Goal: Transaction & Acquisition: Book appointment/travel/reservation

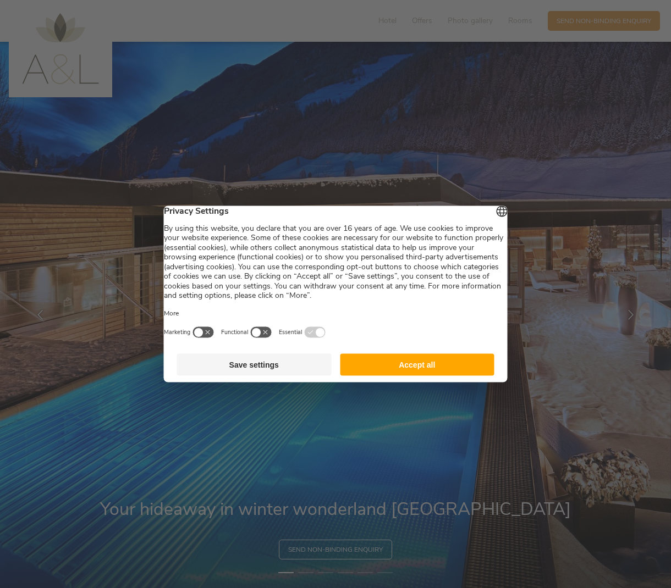
click at [363, 371] on button "Accept all" at bounding box center [417, 365] width 155 height 22
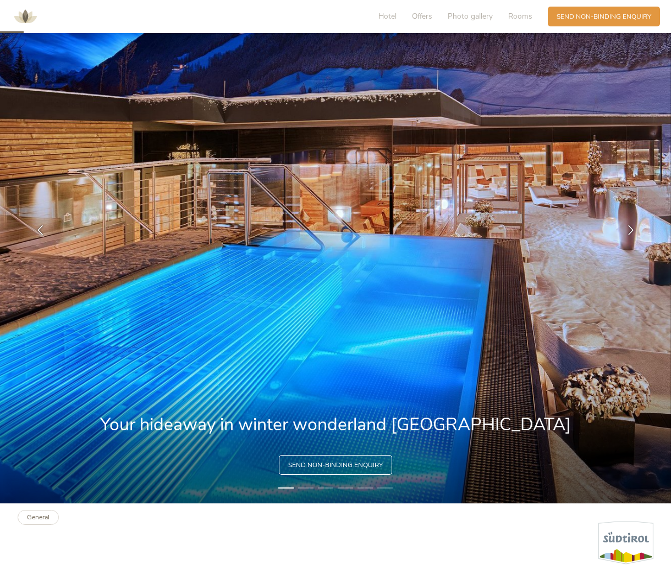
scroll to position [89, 0]
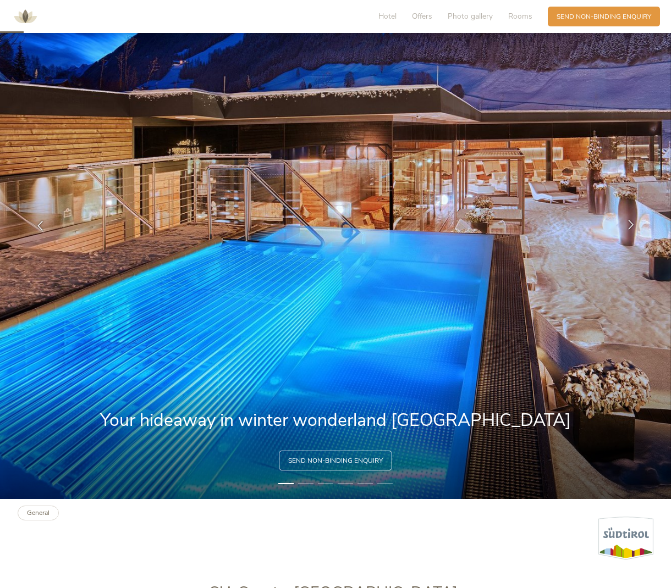
click at [632, 227] on icon at bounding box center [631, 225] width 10 height 10
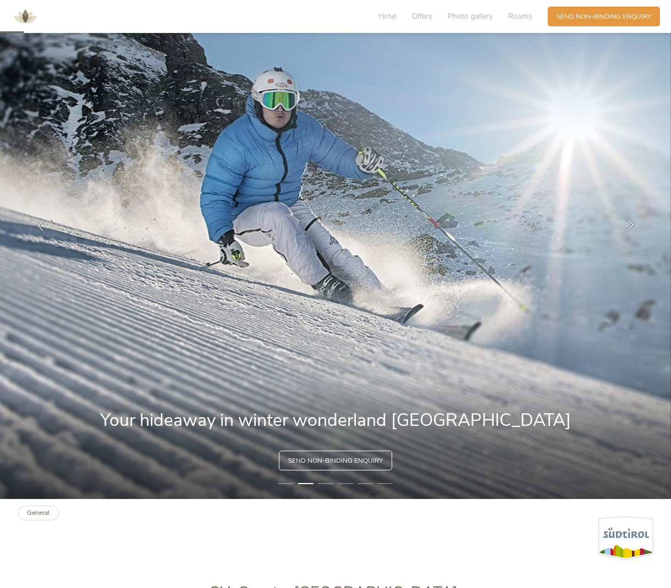
click at [632, 227] on icon at bounding box center [631, 225] width 10 height 10
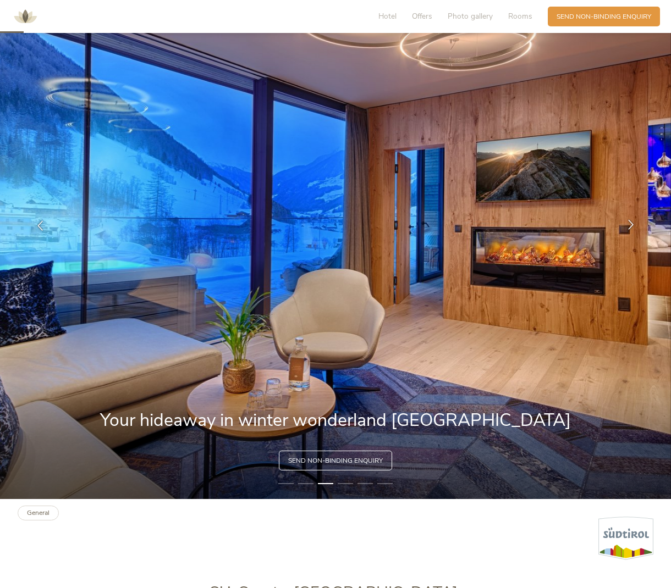
click at [632, 227] on icon at bounding box center [631, 225] width 10 height 10
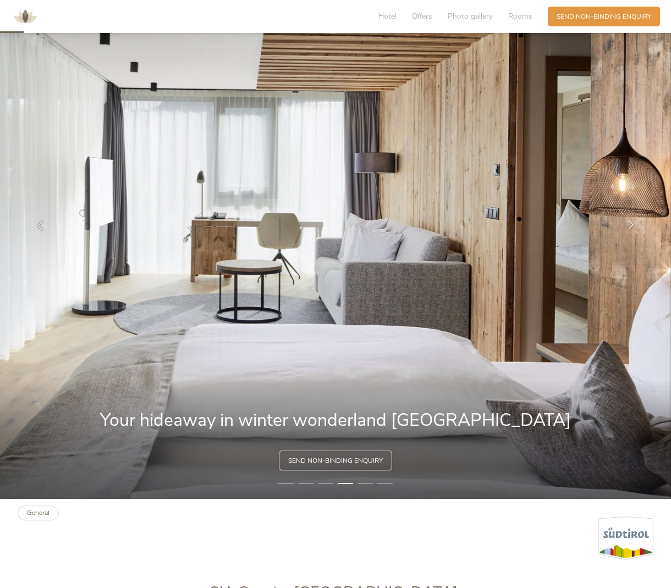
click at [632, 226] on icon at bounding box center [631, 225] width 10 height 10
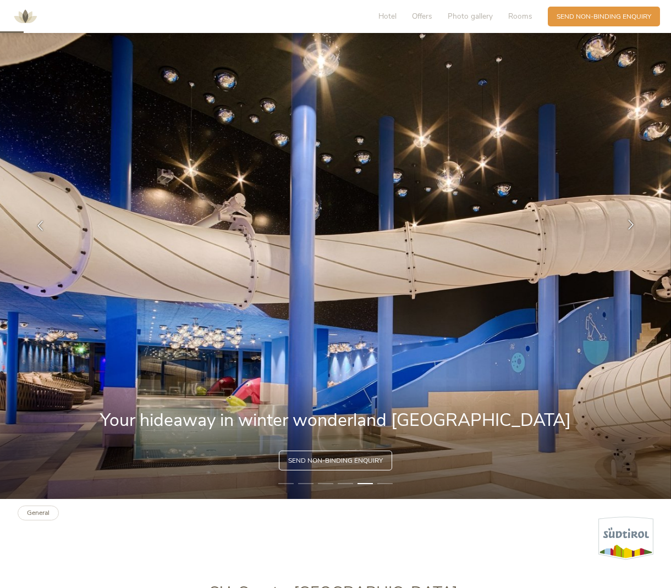
click at [630, 224] on icon at bounding box center [631, 225] width 10 height 10
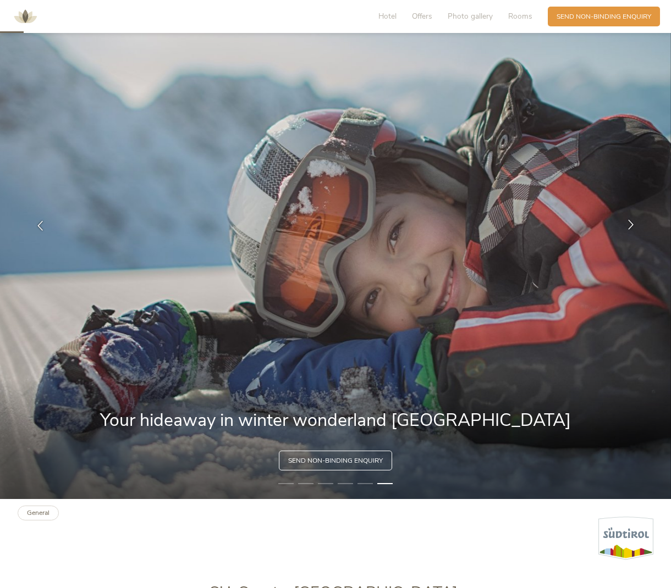
click at [630, 224] on icon at bounding box center [631, 225] width 10 height 10
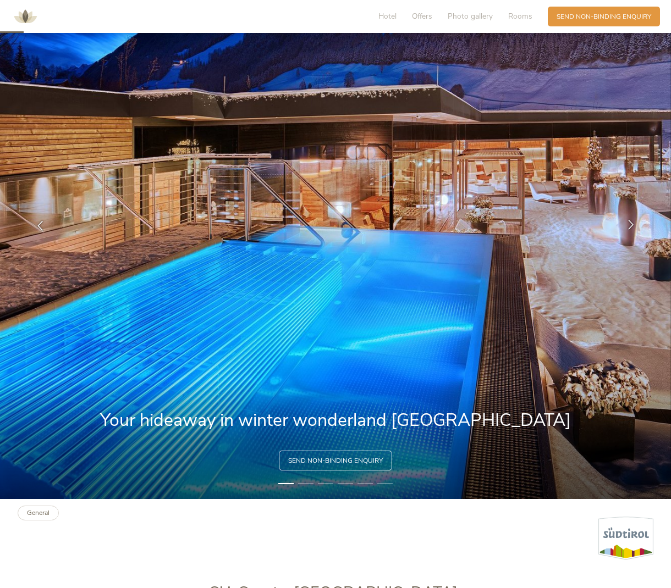
click at [630, 224] on icon at bounding box center [631, 225] width 10 height 10
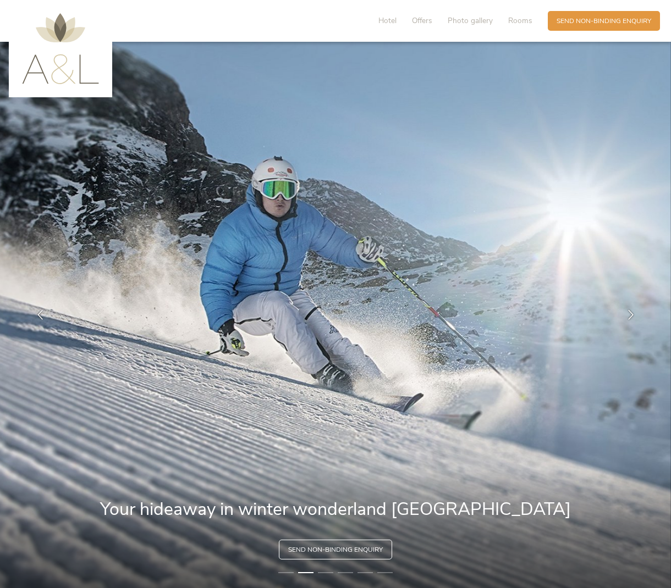
scroll to position [0, 0]
click at [392, 19] on span "Hotel" at bounding box center [387, 20] width 18 height 10
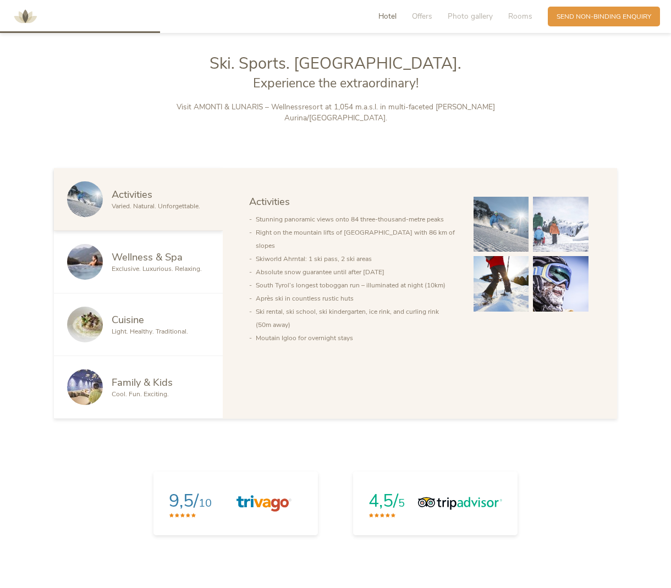
scroll to position [627, 0]
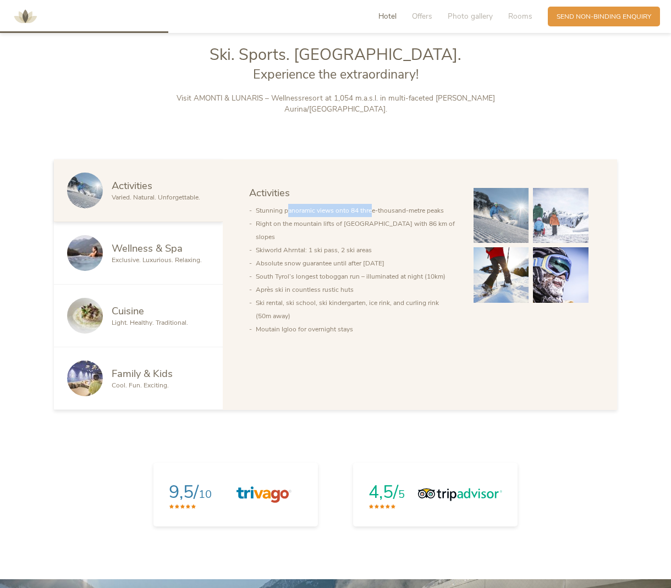
drag, startPoint x: 288, startPoint y: 197, endPoint x: 379, endPoint y: 202, distance: 92.0
click at [373, 204] on li "Stunning panoramic views onto 84 three-thousand-metre peaks" at bounding box center [356, 210] width 200 height 13
click at [382, 204] on li "Stunning panoramic views onto 84 three-thousand-metre peaks" at bounding box center [356, 210] width 200 height 13
drag, startPoint x: 255, startPoint y: 212, endPoint x: 337, endPoint y: 222, distance: 83.1
click at [337, 222] on ul "Stunning panoramic views onto 84 three-thousand-metre peaks Right on the mounta…" at bounding box center [352, 270] width 207 height 132
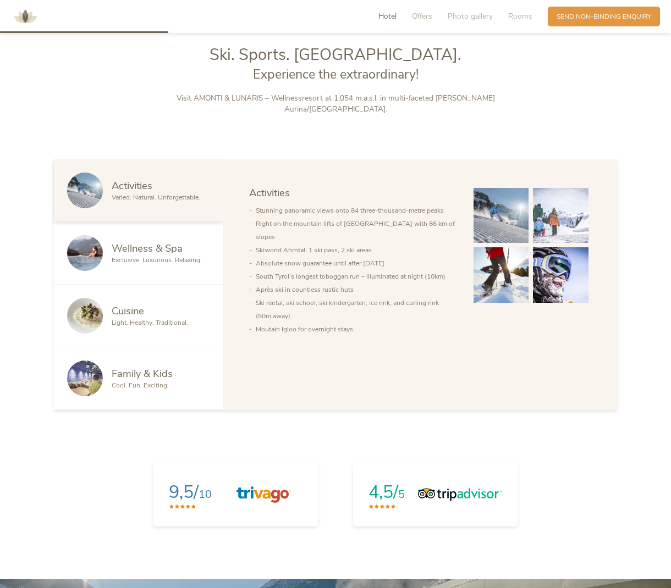
click at [337, 224] on li "Right on the mountain lifts of [GEOGRAPHIC_DATA] with 86 km of slopes" at bounding box center [356, 230] width 200 height 26
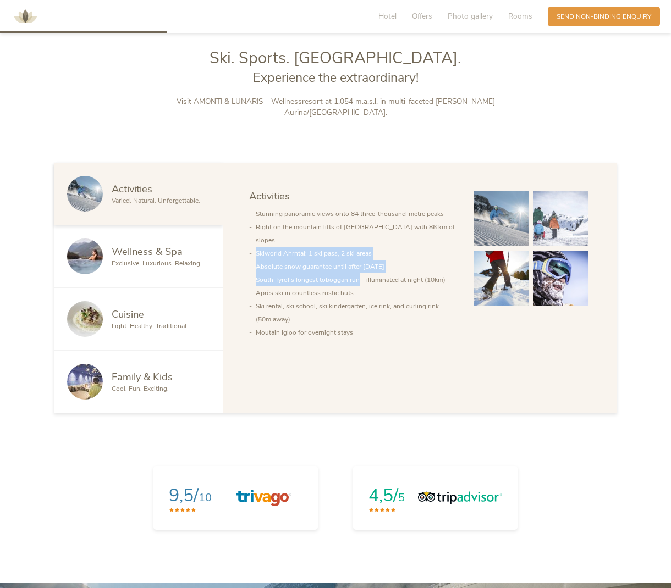
drag, startPoint x: 255, startPoint y: 243, endPoint x: 357, endPoint y: 263, distance: 103.7
click at [357, 263] on ul "Stunning panoramic views onto 84 three-thousand-metre peaks Right on the mounta…" at bounding box center [352, 273] width 207 height 132
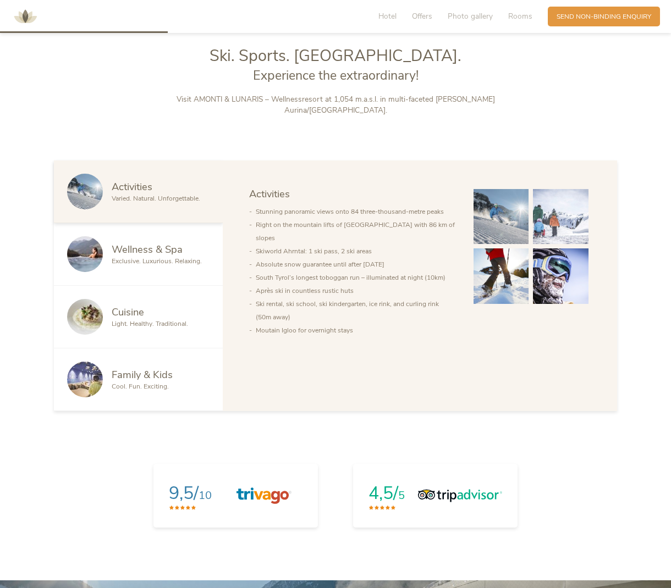
drag, startPoint x: 357, startPoint y: 263, endPoint x: 352, endPoint y: 262, distance: 5.7
click at [357, 271] on li "South Tyrol’s longest toboggan run – illuminated at night (10km)" at bounding box center [356, 277] width 200 height 13
drag, startPoint x: 275, startPoint y: 253, endPoint x: 351, endPoint y: 272, distance: 78.2
click at [348, 269] on ul "Stunning panoramic views onto 84 three-thousand-metre peaks Right on the mounta…" at bounding box center [352, 271] width 207 height 132
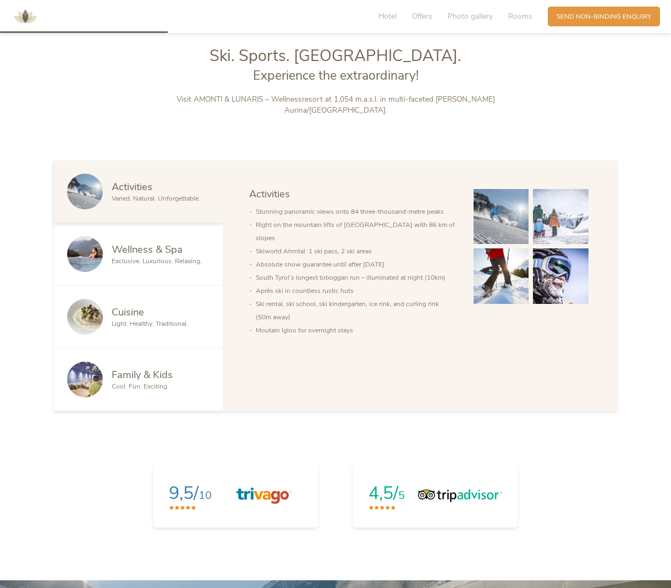
click at [351, 272] on li "South Tyrol’s longest toboggan run – illuminated at night (10km)" at bounding box center [356, 277] width 200 height 13
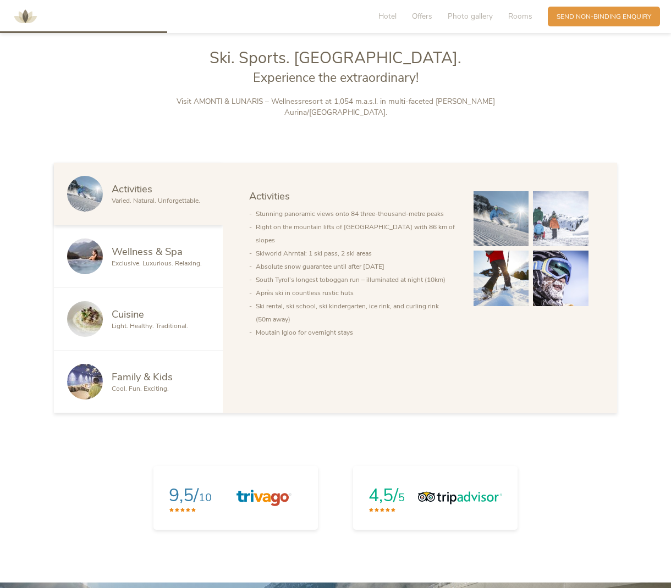
scroll to position [627, 0]
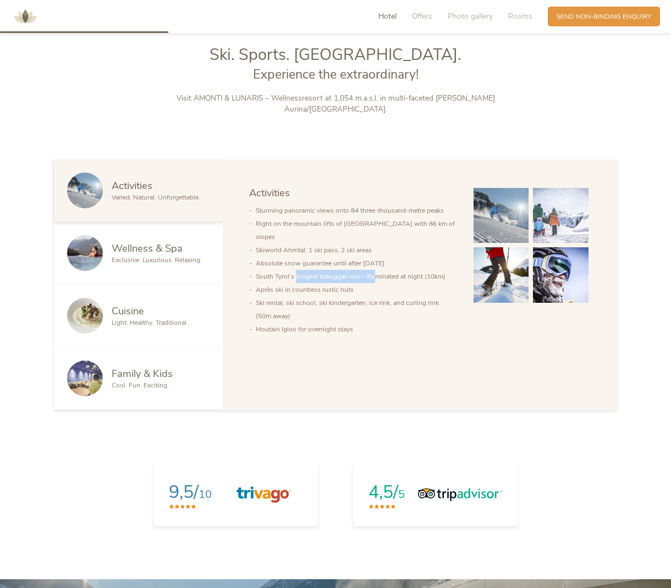
drag, startPoint x: 297, startPoint y: 267, endPoint x: 378, endPoint y: 268, distance: 80.8
click at [376, 270] on li "South Tyrol’s longest toboggan run – illuminated at night (10km)" at bounding box center [356, 276] width 200 height 13
click at [381, 270] on li "South Tyrol’s longest toboggan run – illuminated at night (10km)" at bounding box center [356, 276] width 200 height 13
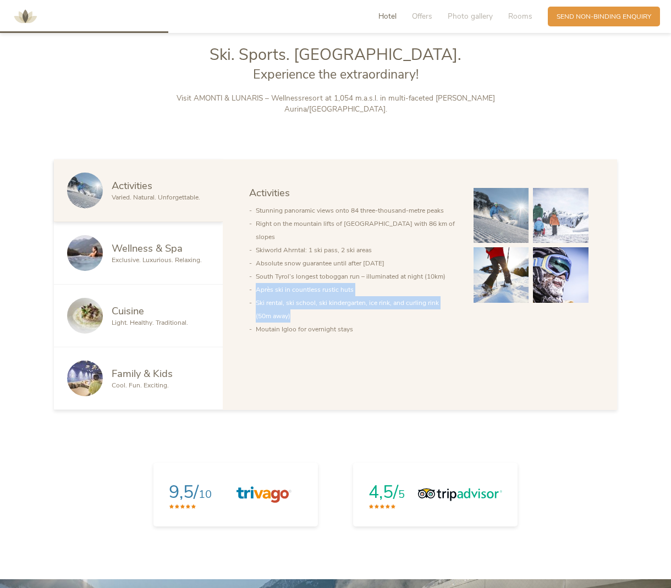
drag, startPoint x: 255, startPoint y: 278, endPoint x: 349, endPoint y: 296, distance: 95.2
click at [348, 296] on ul "Stunning panoramic views onto 84 three-thousand-metre peaks Right on the mounta…" at bounding box center [352, 270] width 207 height 132
click at [341, 301] on li "Ski rental, ski school, ski kindergarten, ice rink, and curling rink (50m away)" at bounding box center [356, 309] width 200 height 26
drag, startPoint x: 257, startPoint y: 291, endPoint x: 317, endPoint y: 306, distance: 62.4
click at [317, 306] on li "Ski rental, ski school, ski kindergarten, ice rink, and curling rink (50m away)" at bounding box center [356, 309] width 200 height 26
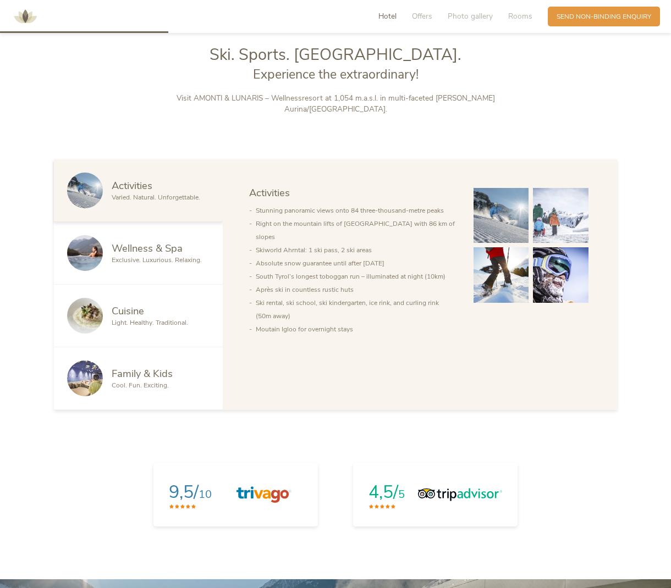
click at [318, 306] on li "Ski rental, ski school, ski kindergarten, ice rink, and curling rink (50m away)" at bounding box center [356, 309] width 200 height 26
drag, startPoint x: 292, startPoint y: 286, endPoint x: 384, endPoint y: 301, distance: 93.5
click at [383, 300] on li "Ski rental, ski school, ski kindergarten, ice rink, and curling rink (50m away)" at bounding box center [356, 309] width 200 height 26
click at [385, 301] on li "Ski rental, ski school, ski kindergarten, ice rink, and curling rink (50m away)" at bounding box center [356, 309] width 200 height 26
drag, startPoint x: 378, startPoint y: 291, endPoint x: 410, endPoint y: 302, distance: 34.3
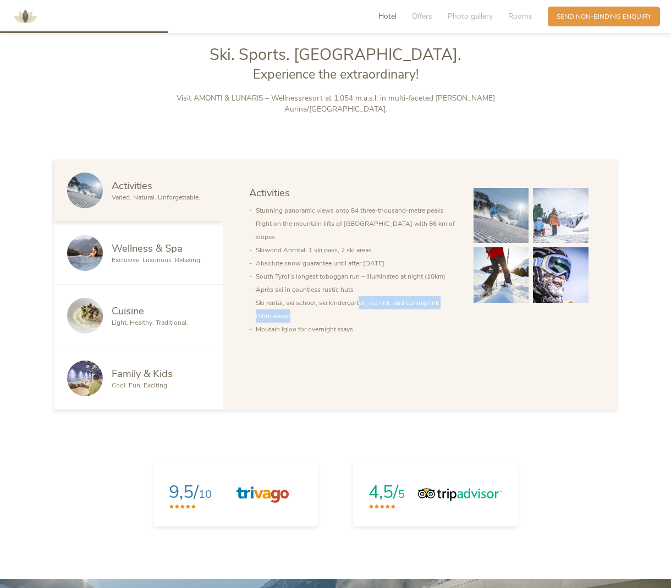
click at [410, 301] on li "Ski rental, ski school, ski kindergarten, ice rink, and curling rink (50m away)" at bounding box center [356, 309] width 200 height 26
drag, startPoint x: 410, startPoint y: 302, endPoint x: 385, endPoint y: 308, distance: 25.5
click at [410, 302] on li "Ski rental, ski school, ski kindergarten, ice rink, and curling rink (50m away)" at bounding box center [356, 309] width 200 height 26
drag, startPoint x: 266, startPoint y: 318, endPoint x: 339, endPoint y: 321, distance: 73.7
click at [333, 323] on li "Moutain Igloo for overnight stays" at bounding box center [356, 329] width 200 height 13
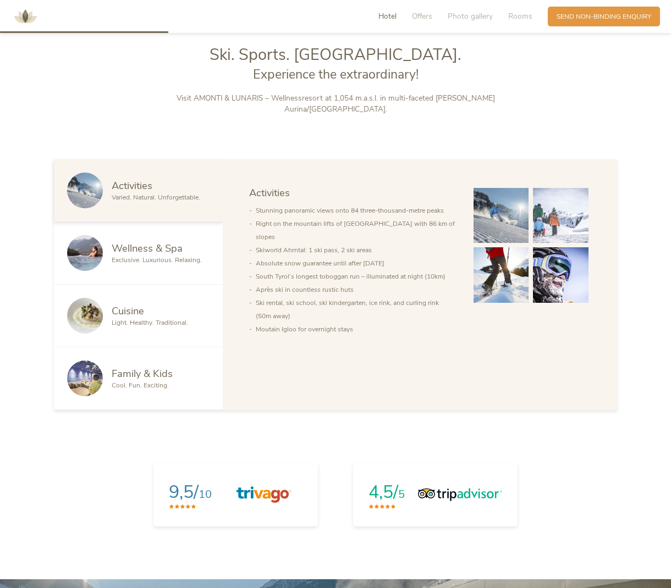
click at [339, 323] on li "Moutain Igloo for overnight stays" at bounding box center [356, 329] width 200 height 13
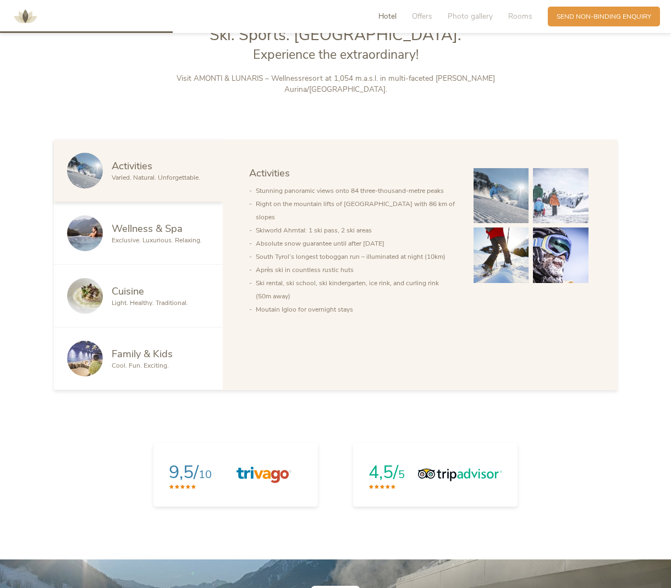
scroll to position [653, 0]
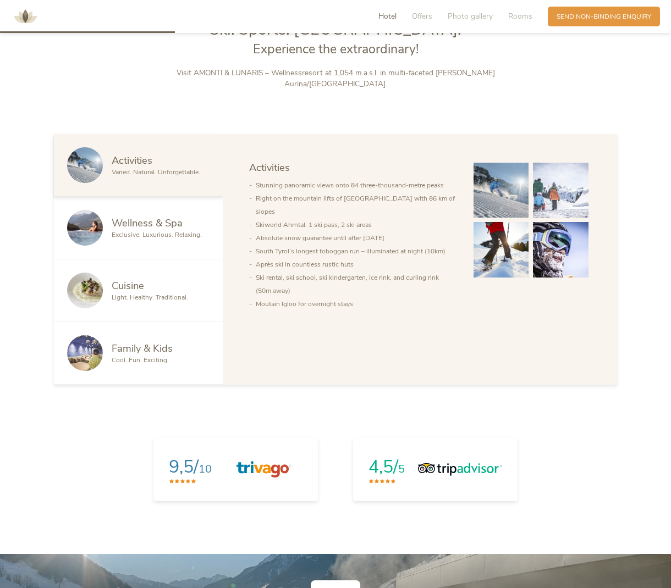
click at [142, 341] on span "Family & Kids" at bounding box center [142, 348] width 61 height 14
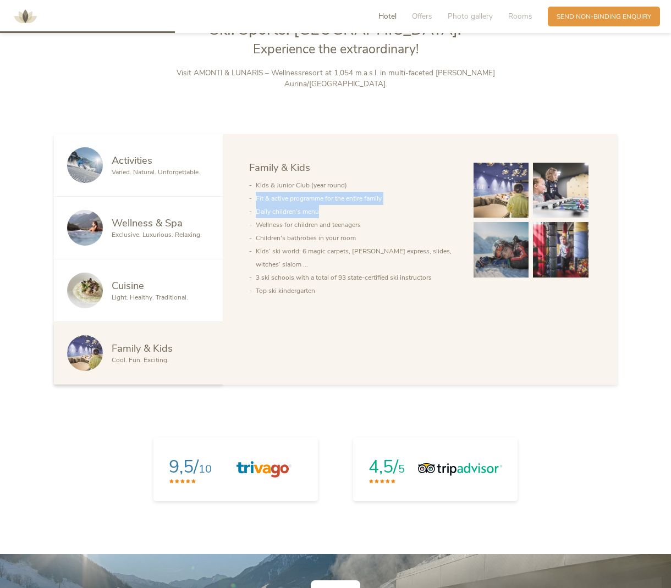
drag, startPoint x: 257, startPoint y: 188, endPoint x: 339, endPoint y: 202, distance: 83.3
click at [344, 196] on ul "Kids & Junior Club (year round) Fit & active programme for the entire family Da…" at bounding box center [352, 238] width 207 height 119
click at [306, 205] on li "Daily children’s menu" at bounding box center [356, 211] width 200 height 13
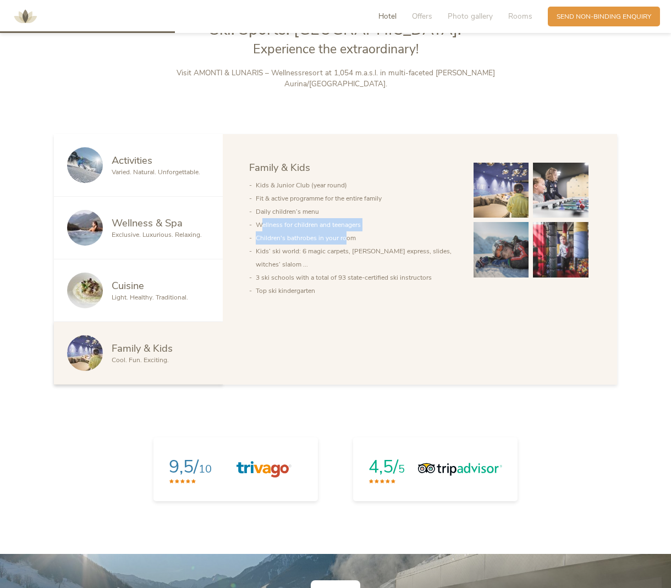
drag, startPoint x: 263, startPoint y: 212, endPoint x: 337, endPoint y: 228, distance: 75.8
click at [347, 229] on ul "Kids & Junior Club (year round) Fit & active programme for the entire family Da…" at bounding box center [352, 238] width 207 height 119
click at [319, 231] on li "Children's bathrobes in your room" at bounding box center [356, 237] width 200 height 13
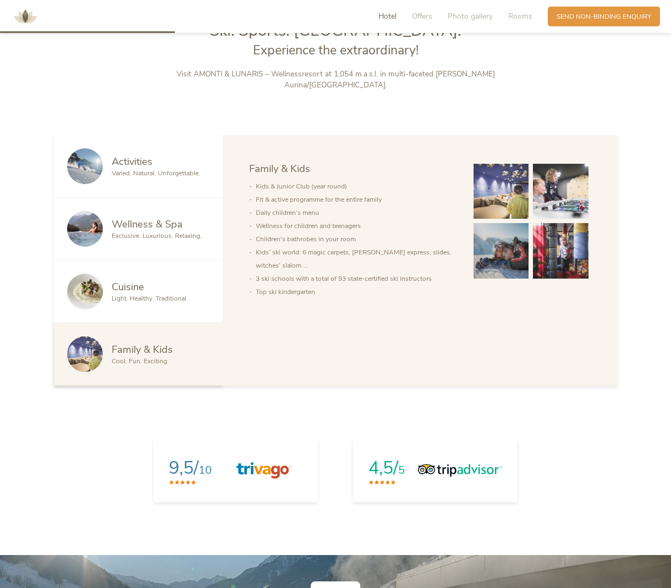
scroll to position [654, 0]
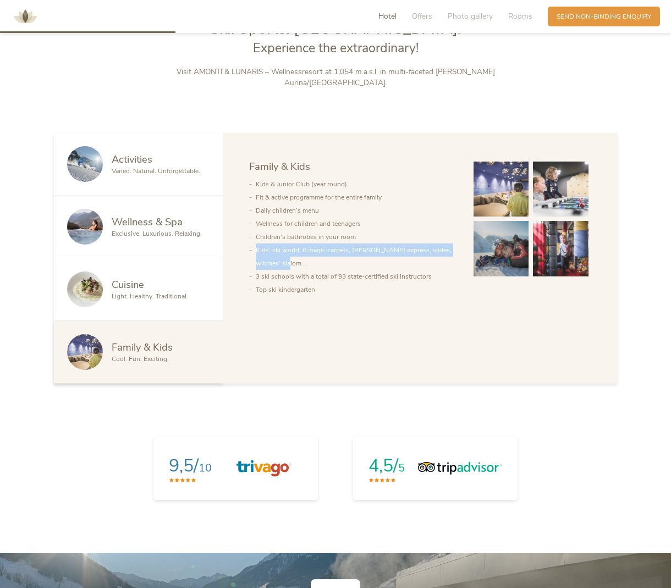
drag, startPoint x: 256, startPoint y: 235, endPoint x: 306, endPoint y: 253, distance: 53.6
click at [306, 252] on li "Kids’ ski world: 6 magic carpets, [PERSON_NAME] express, slides, witches’ slalo…" at bounding box center [356, 257] width 200 height 26
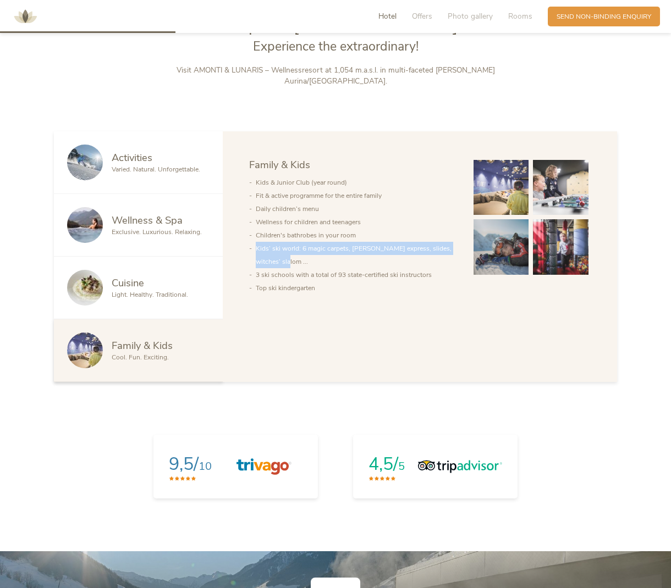
click at [306, 253] on li "Kids’ ski world: 6 magic carpets, [PERSON_NAME] express, slides, witches’ slalo…" at bounding box center [356, 255] width 200 height 26
drag, startPoint x: 301, startPoint y: 236, endPoint x: 351, endPoint y: 239, distance: 49.6
click at [350, 242] on li "Kids’ ski world: 6 magic carpets, [PERSON_NAME] express, slides, witches’ slalo…" at bounding box center [356, 255] width 200 height 26
drag, startPoint x: 351, startPoint y: 236, endPoint x: 392, endPoint y: 240, distance: 40.8
click at [393, 242] on li "Kids’ ski world: 6 magic carpets, [PERSON_NAME] express, slides, witches’ slalo…" at bounding box center [356, 255] width 200 height 26
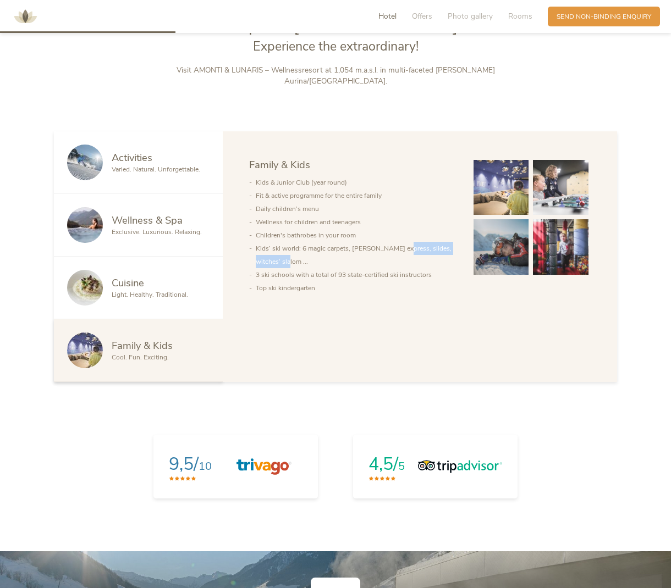
drag, startPoint x: 398, startPoint y: 236, endPoint x: 428, endPoint y: 247, distance: 32.7
click at [428, 247] on li "Kids’ ski world: 6 magic carpets, [PERSON_NAME] express, slides, witches’ slalo…" at bounding box center [356, 255] width 200 height 26
click at [425, 248] on li "Kids’ ski world: 6 magic carpets, [PERSON_NAME] express, slides, witches’ slalo…" at bounding box center [356, 255] width 200 height 26
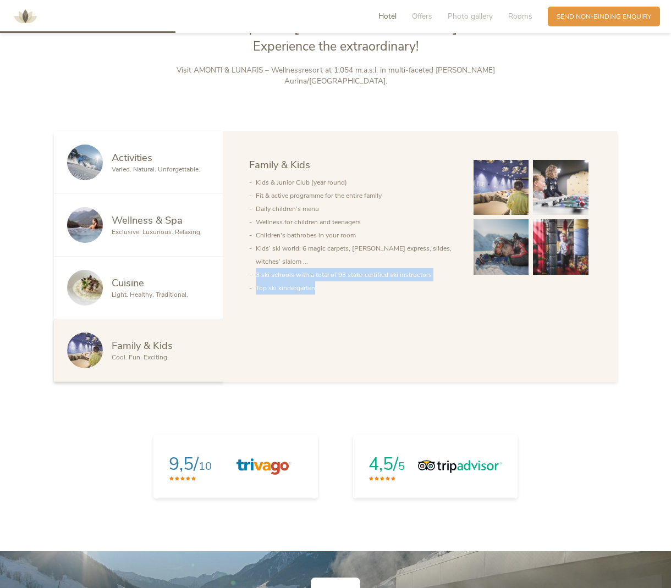
drag, startPoint x: 257, startPoint y: 263, endPoint x: 381, endPoint y: 275, distance: 124.3
click at [382, 274] on ul "Kids & Junior Club (year round) Fit & active programme for the entire family Da…" at bounding box center [352, 235] width 207 height 119
click at [373, 282] on li "Top ski kindergarten" at bounding box center [356, 288] width 200 height 13
drag, startPoint x: 337, startPoint y: 262, endPoint x: 423, endPoint y: 278, distance: 88.4
click at [423, 278] on ul "Kids & Junior Club (year round) Fit & active programme for the entire family Da…" at bounding box center [352, 235] width 207 height 119
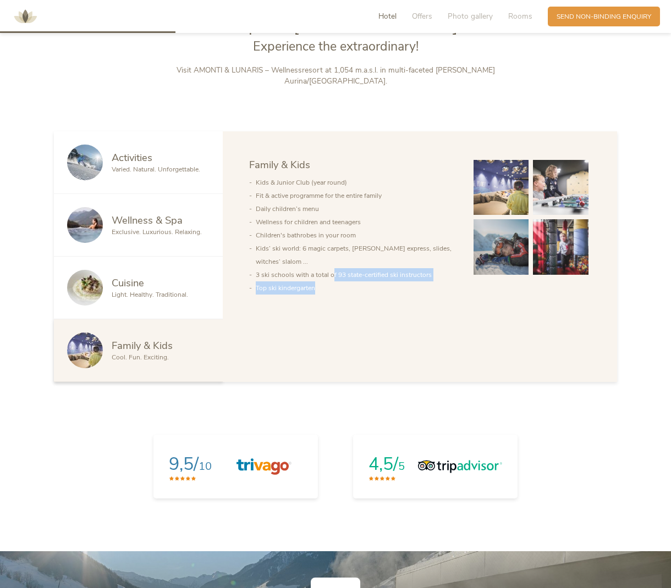
click at [423, 282] on li "Top ski kindergarten" at bounding box center [356, 288] width 200 height 13
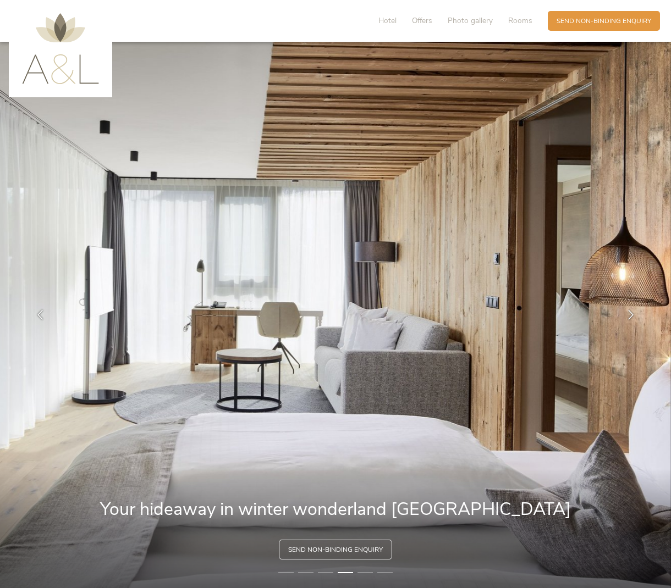
scroll to position [0, 0]
click at [517, 19] on span "Rooms" at bounding box center [520, 20] width 24 height 10
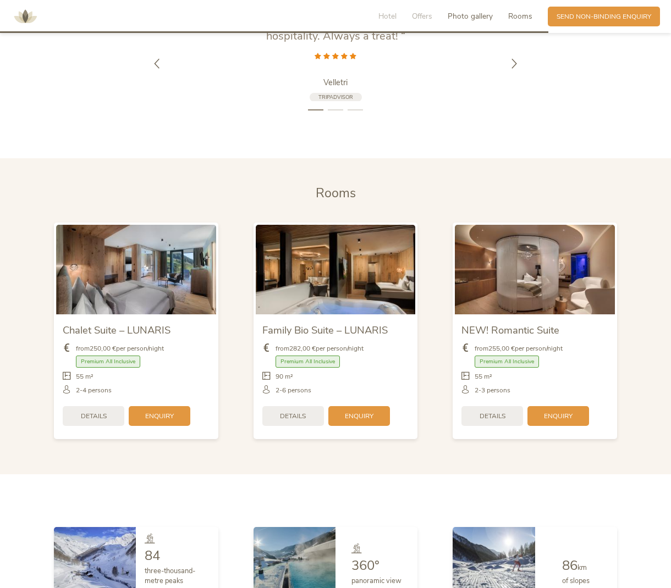
scroll to position [2075, 0]
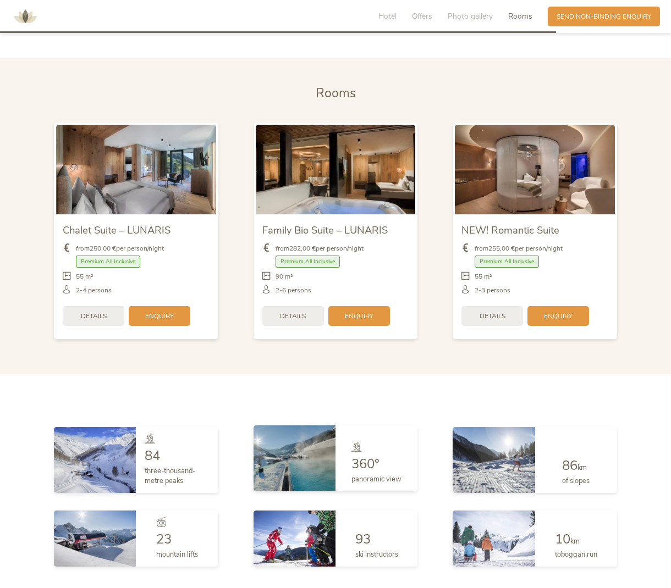
click at [326, 438] on img at bounding box center [294, 459] width 82 height 66
click at [375, 455] on span "360°" at bounding box center [365, 464] width 28 height 18
click at [330, 455] on img at bounding box center [294, 459] width 82 height 66
click at [378, 475] on span "panoramic view" at bounding box center [376, 480] width 50 height 10
drag, startPoint x: 442, startPoint y: 468, endPoint x: 434, endPoint y: 467, distance: 7.7
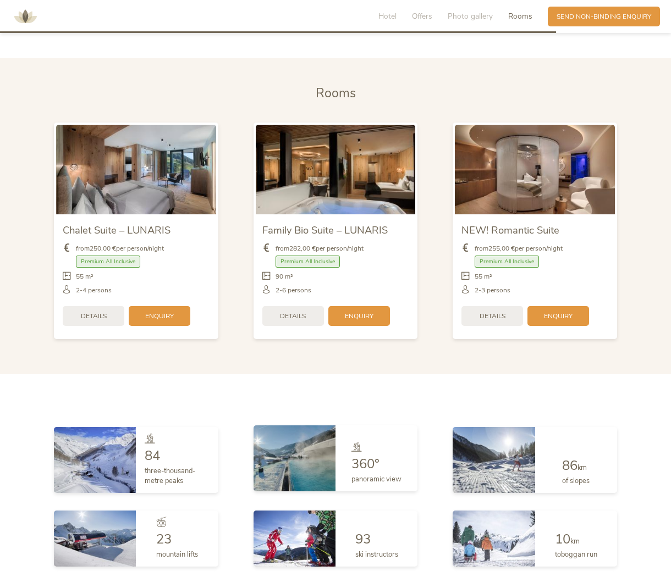
click at [442, 468] on div "86 km of slopes" at bounding box center [535, 460] width 200 height 84
click at [147, 514] on div "23 mountain lifts" at bounding box center [177, 537] width 82 height 56
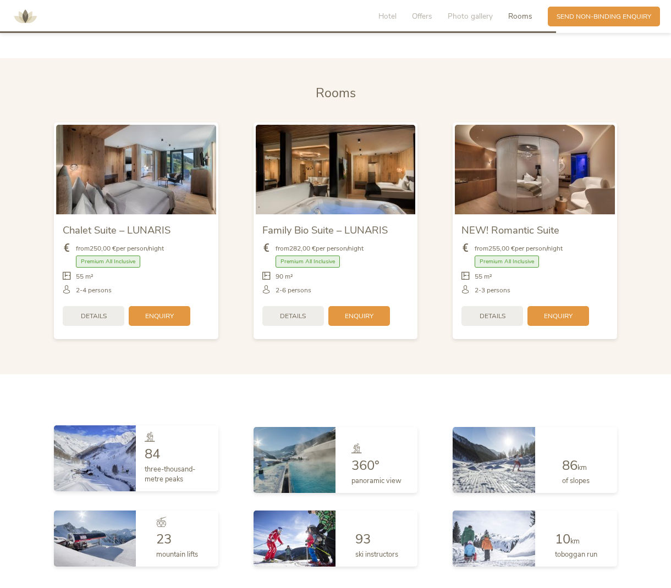
click at [146, 465] on span "three-thousand-metre peaks" at bounding box center [170, 475] width 51 height 20
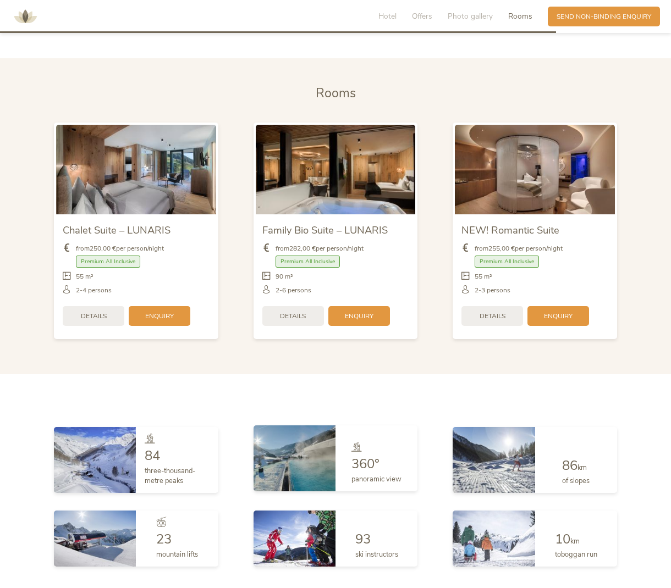
click at [302, 471] on img at bounding box center [294, 459] width 82 height 66
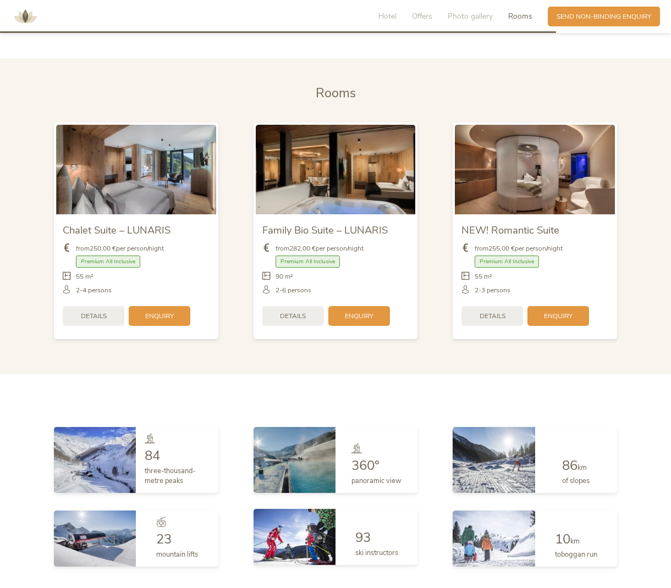
click at [335, 509] on img at bounding box center [294, 537] width 82 height 56
drag, startPoint x: 527, startPoint y: 518, endPoint x: 528, endPoint y: 508, distance: 10.0
click at [528, 516] on img at bounding box center [494, 537] width 82 height 56
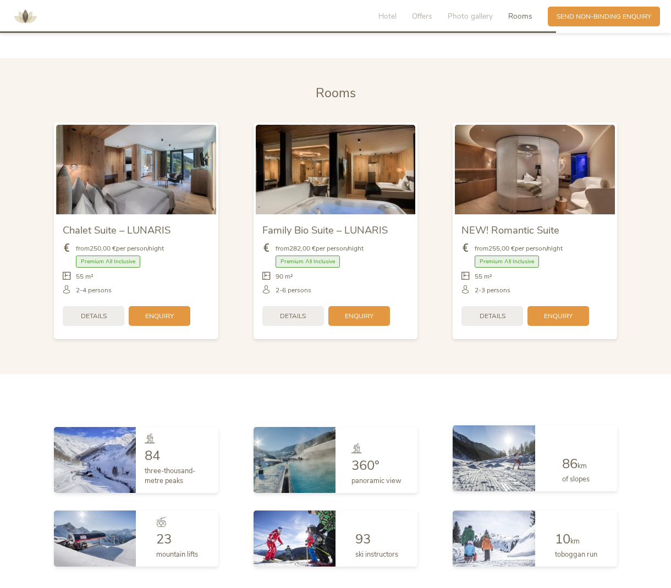
click at [538, 468] on div "86 km of slopes" at bounding box center [576, 459] width 82 height 66
click at [621, 459] on div "86 km of slopes" at bounding box center [535, 460] width 200 height 84
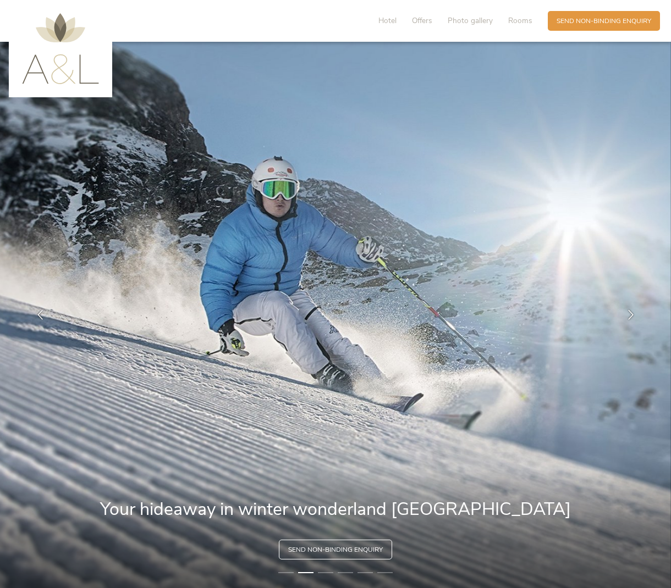
scroll to position [0, 0]
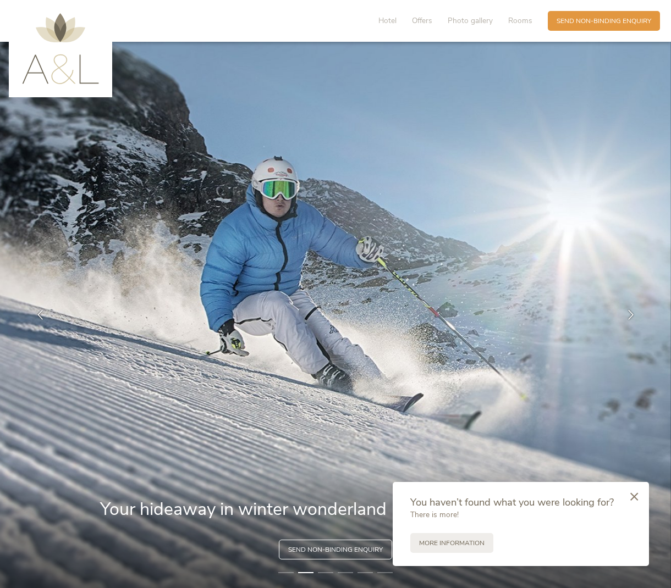
click at [636, 497] on icon at bounding box center [634, 497] width 8 height 8
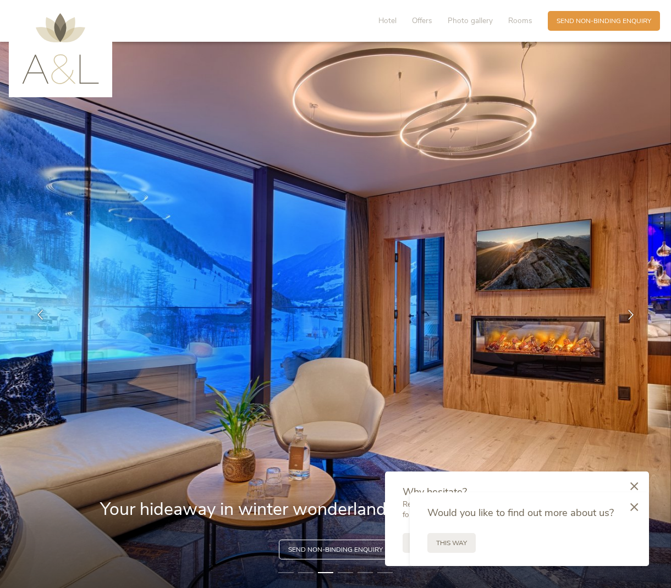
click at [635, 508] on icon at bounding box center [634, 507] width 8 height 8
click at [634, 486] on icon at bounding box center [634, 486] width 8 height 8
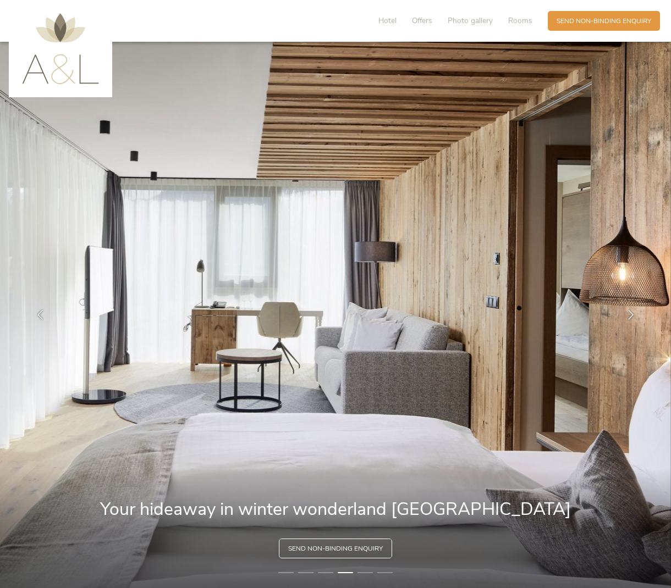
click at [339, 546] on span "Send non-binding enquiry" at bounding box center [335, 548] width 95 height 9
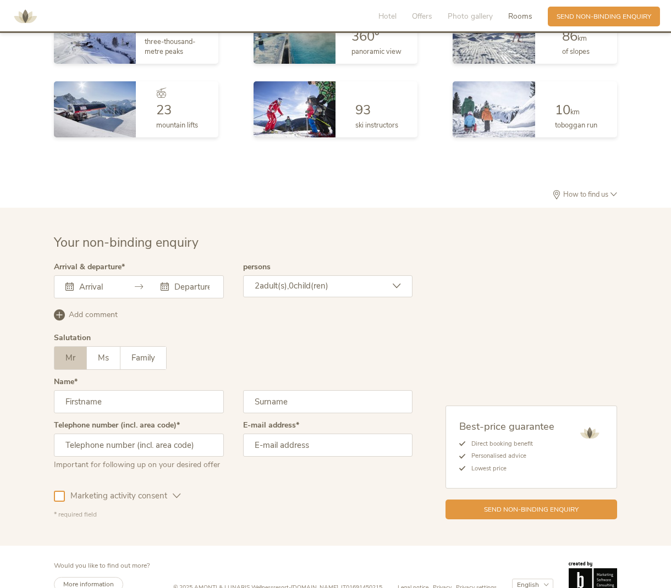
scroll to position [2504, 0]
click at [95, 282] on input "text" at bounding box center [96, 287] width 40 height 11
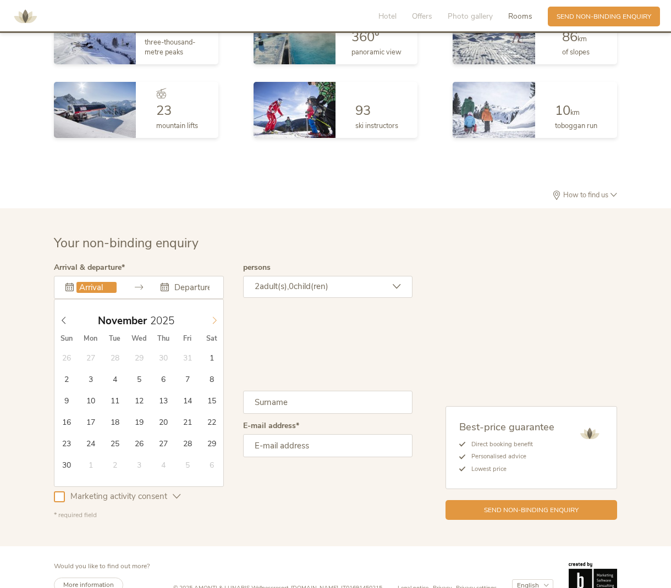
click at [212, 317] on icon at bounding box center [215, 321] width 8 height 8
type input "[DATE]"
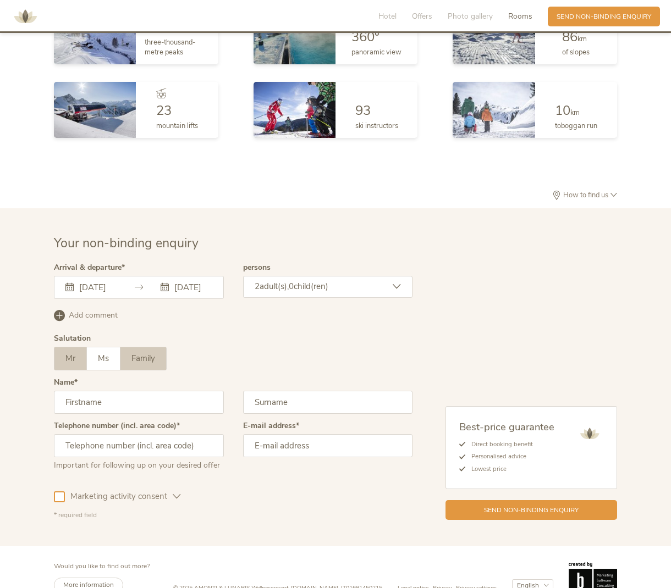
click at [139, 353] on span "Family" at bounding box center [143, 358] width 24 height 11
click at [98, 353] on span "Ms" at bounding box center [103, 358] width 11 height 11
type input "[PERSON_NAME]"
type input "07399546962"
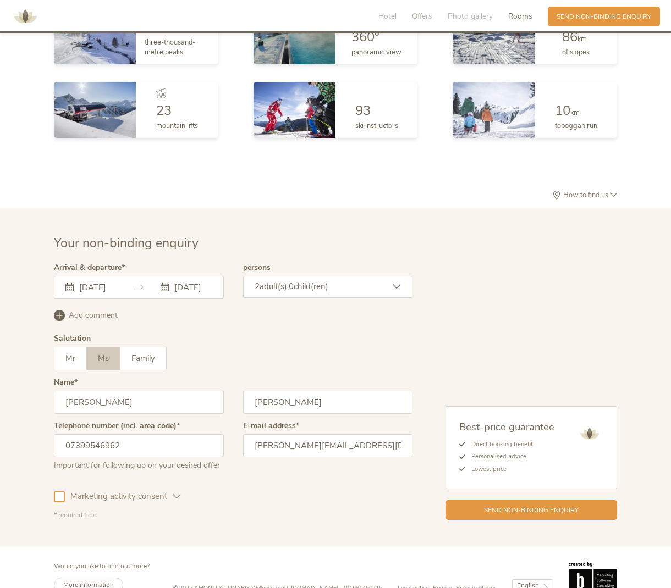
type input "[PERSON_NAME][EMAIL_ADDRESS][DOMAIN_NAME]"
click at [64, 434] on input "07399546962" at bounding box center [139, 445] width 170 height 23
type input "[PHONE_NUMBER]"
click at [139, 491] on span "Marketing activity consent" at bounding box center [119, 497] width 108 height 12
click at [73, 491] on span "Marketing activity consent" at bounding box center [119, 497] width 108 height 12
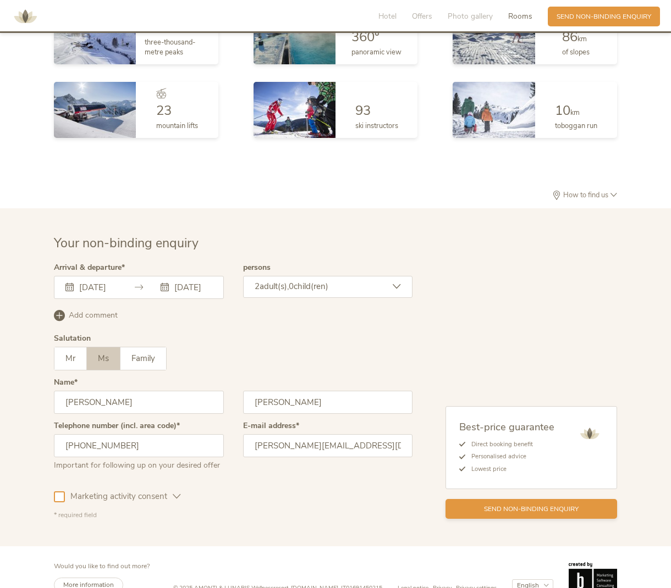
click at [487, 505] on span "Send non-binding enquiry" at bounding box center [531, 509] width 95 height 9
